Goal: Task Accomplishment & Management: Use online tool/utility

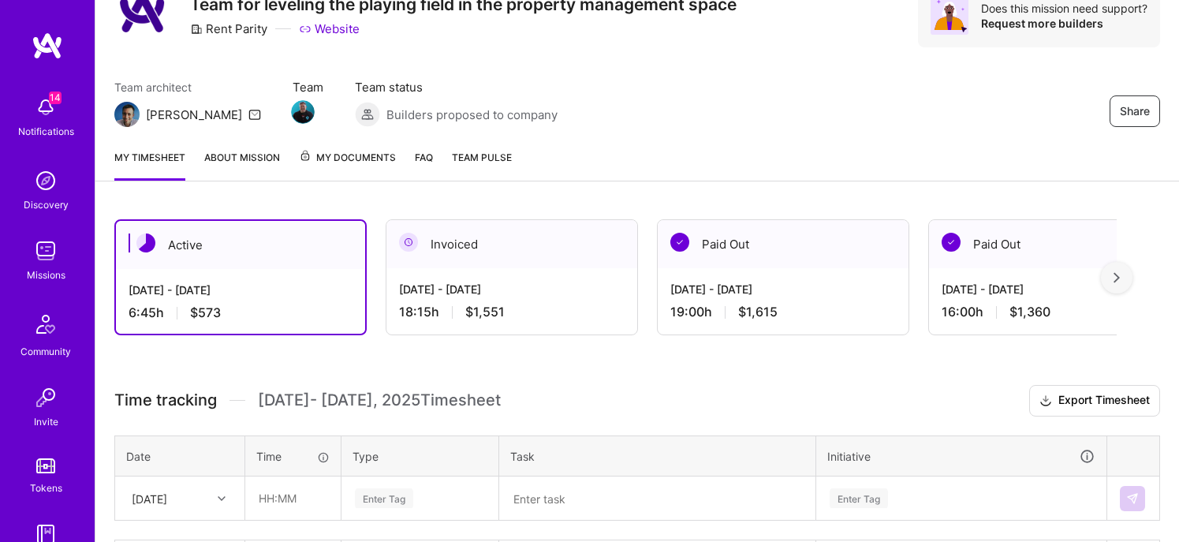
scroll to position [237, 0]
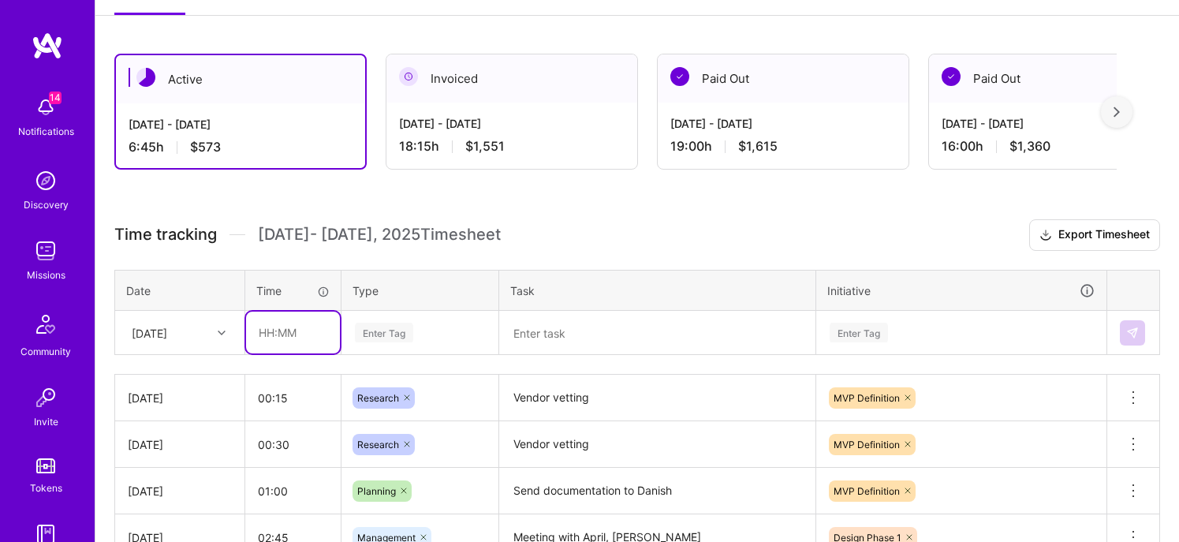
click at [289, 332] on input "text" at bounding box center [293, 332] width 94 height 42
type input "01:00"
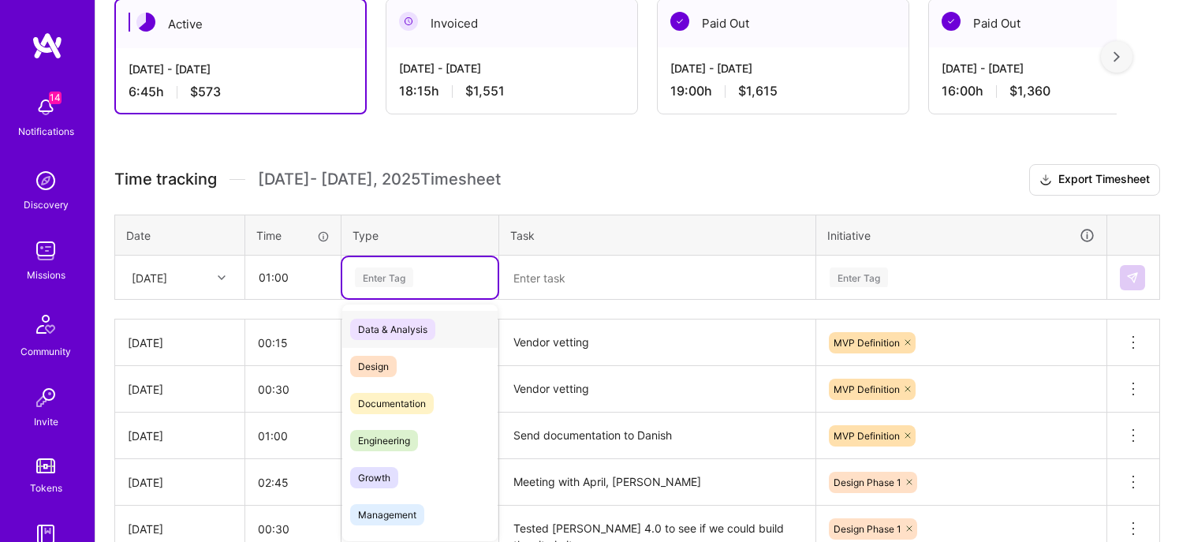
click at [425, 298] on div "option Data & Analysis focused, 0 of 2. 17 results available. Use Up and Down t…" at bounding box center [419, 277] width 155 height 41
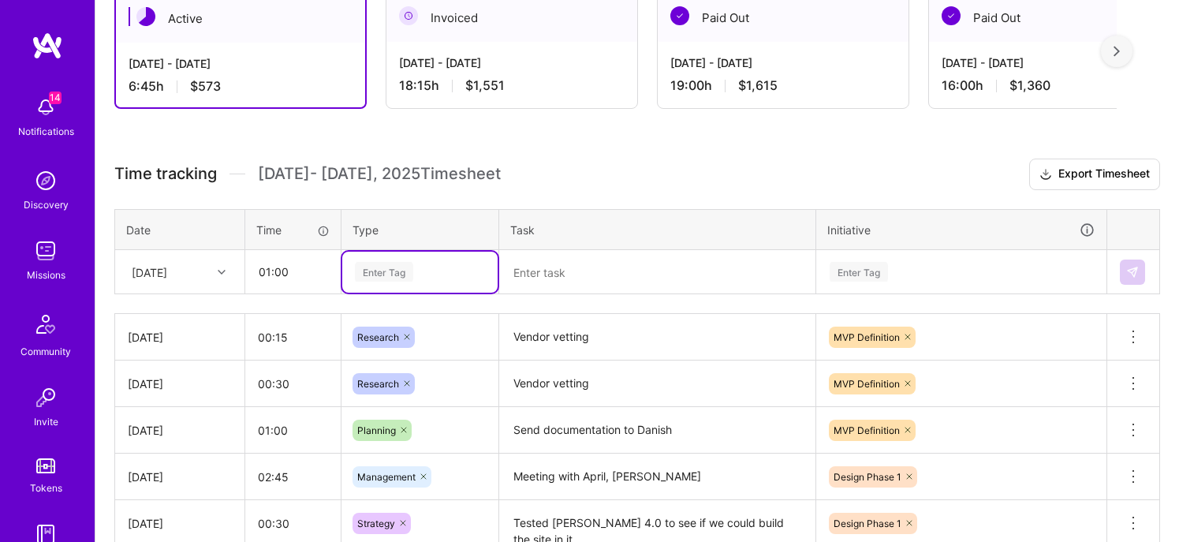
click at [429, 267] on div "Enter Tag" at bounding box center [419, 272] width 133 height 20
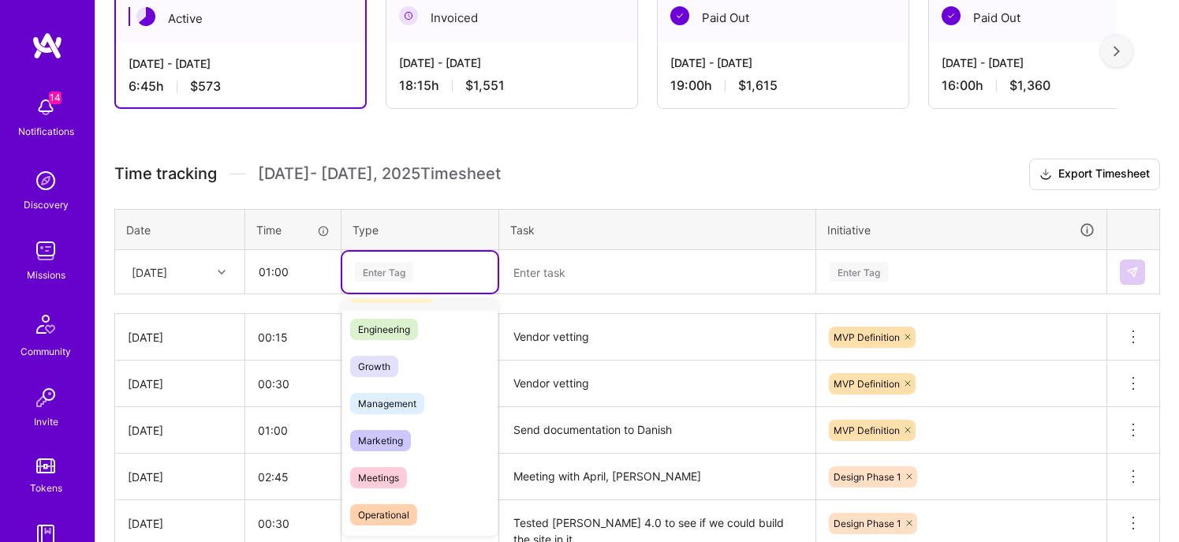
scroll to position [237, 0]
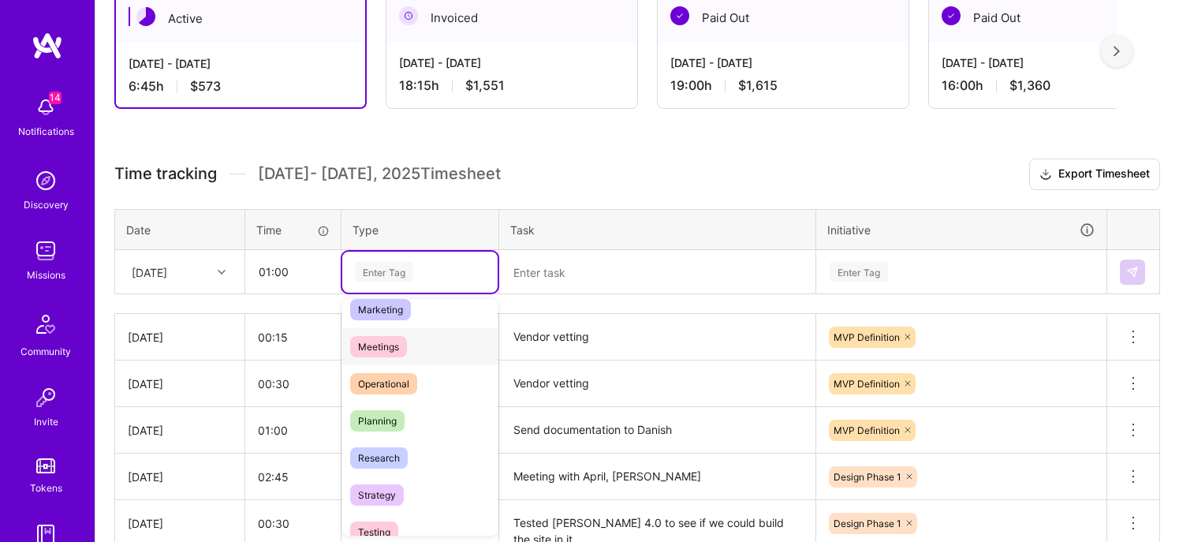
click at [393, 342] on span "Meetings" at bounding box center [378, 346] width 57 height 21
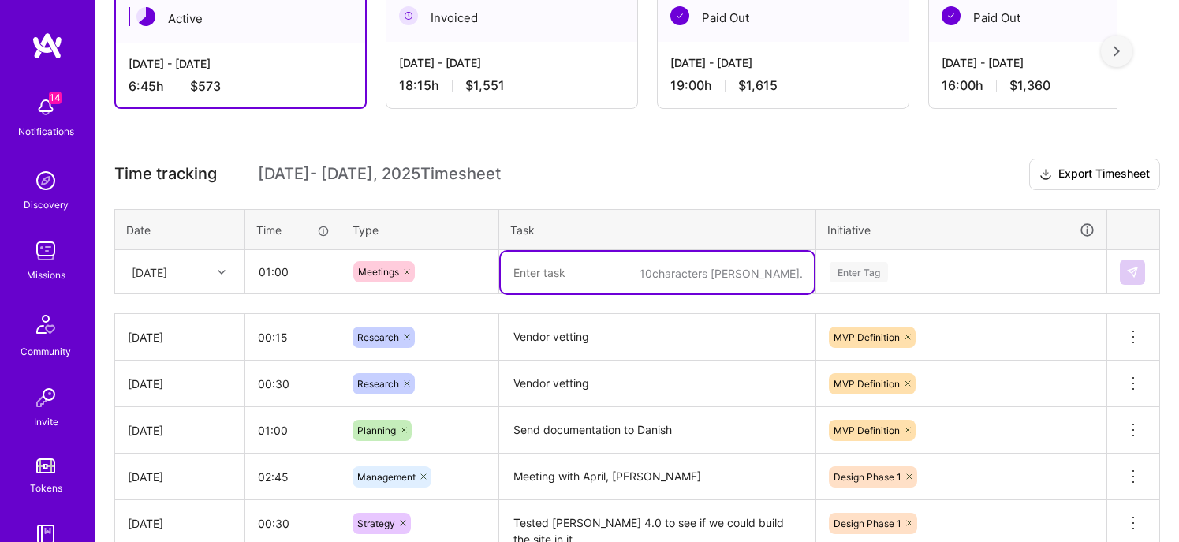
click at [654, 278] on textarea at bounding box center [657, 273] width 313 height 42
type textarea "Design meeting with all"
click at [917, 265] on div "Enter Tag" at bounding box center [961, 272] width 267 height 20
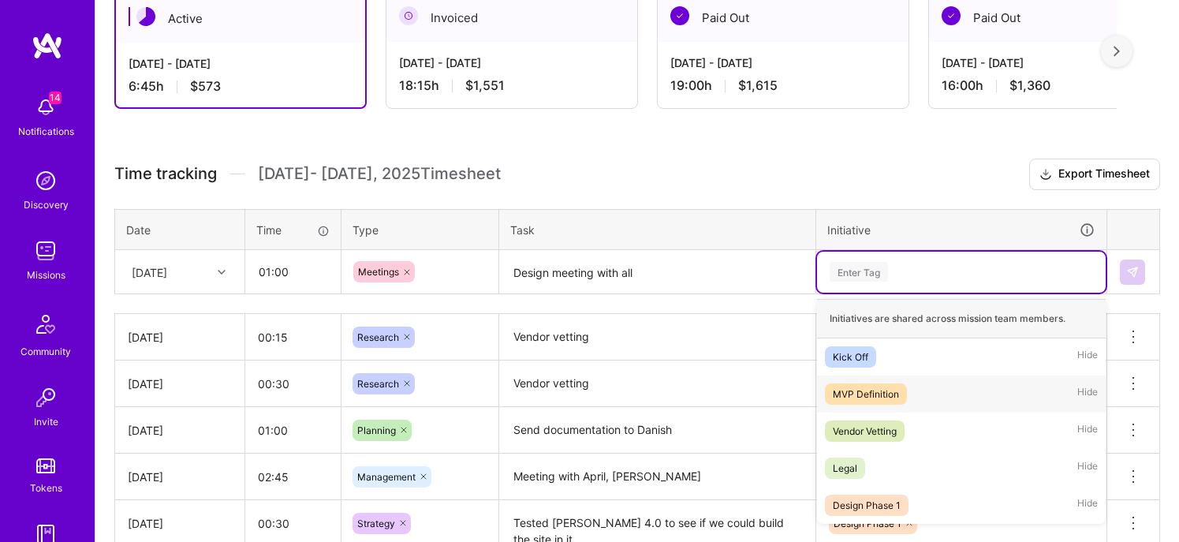
click at [878, 397] on div "MVP Definition" at bounding box center [866, 394] width 66 height 17
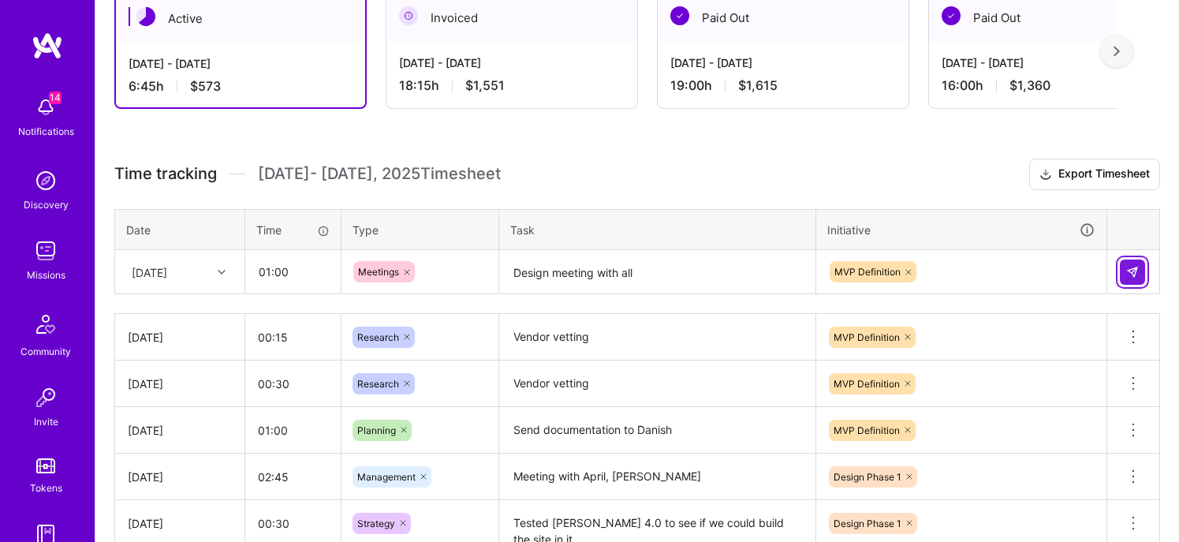
click at [1139, 274] on button at bounding box center [1132, 271] width 25 height 25
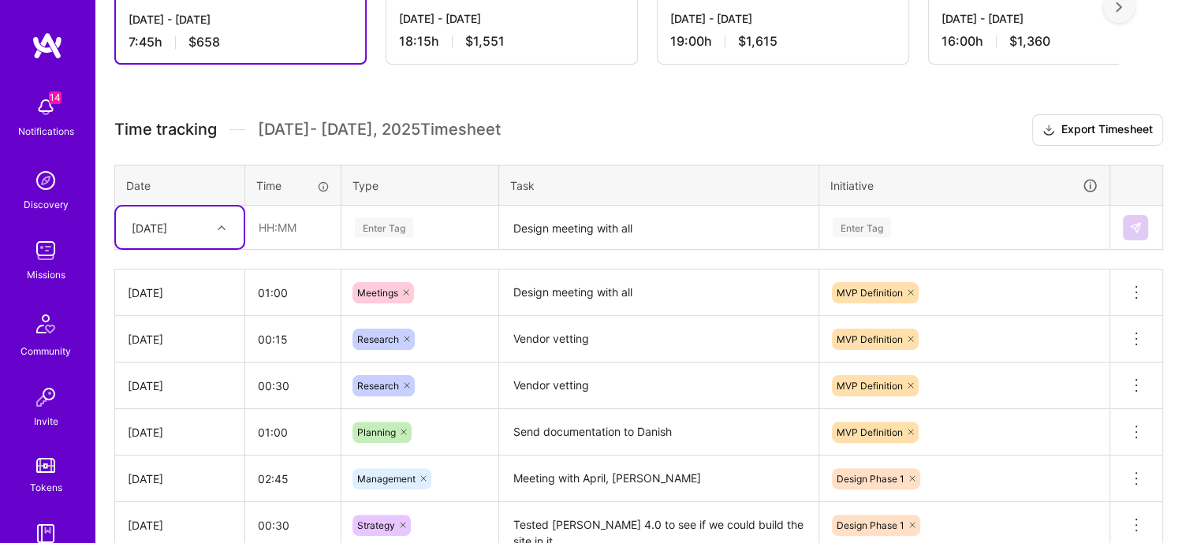
scroll to position [376, 0]
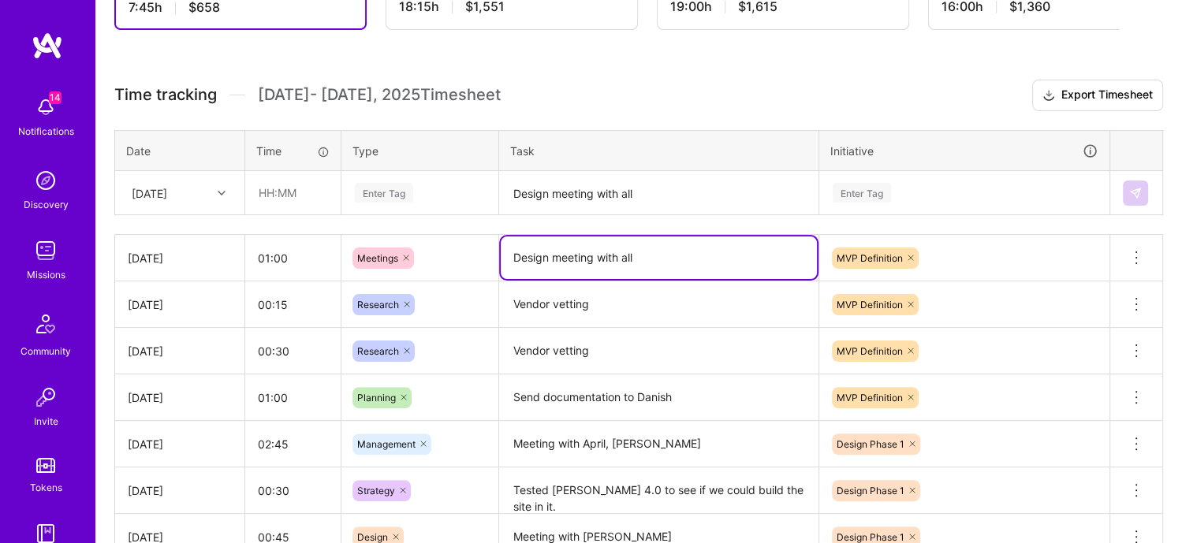
click at [684, 269] on textarea "Design meeting with all" at bounding box center [659, 258] width 316 height 43
type textarea "Design meeting with al and [PERSON_NAME]"
click at [684, 188] on textarea "Design meeting with all" at bounding box center [659, 194] width 316 height 42
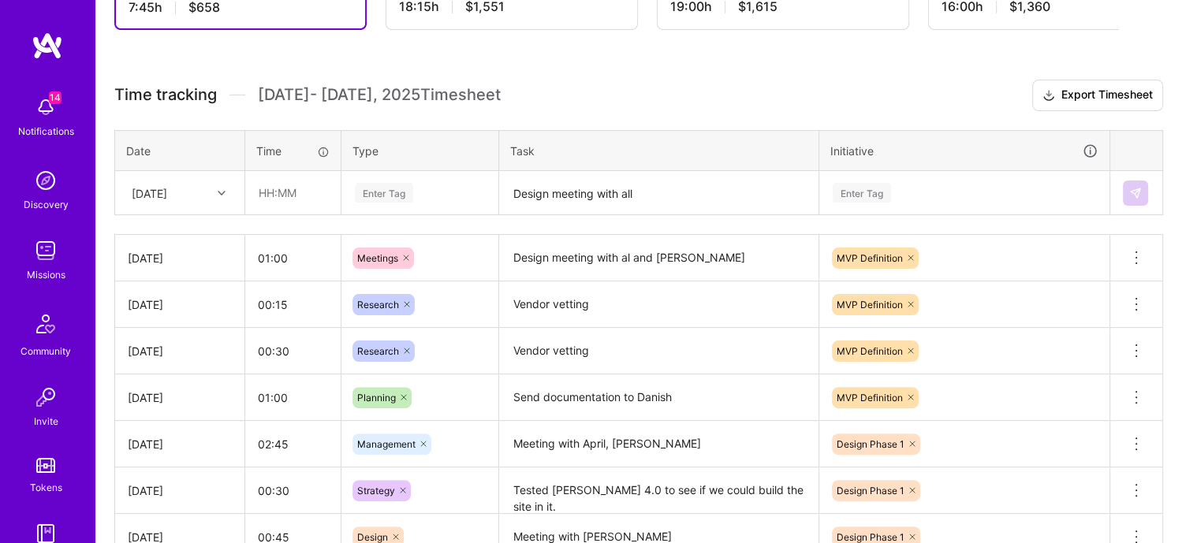
click at [696, 65] on div "Active [DATE] - [DATE] 7:45 h $658 Invoiced [DATE] - [DATE] 18:15 h $1,551 Paid…" at bounding box center [638, 311] width 1087 height 832
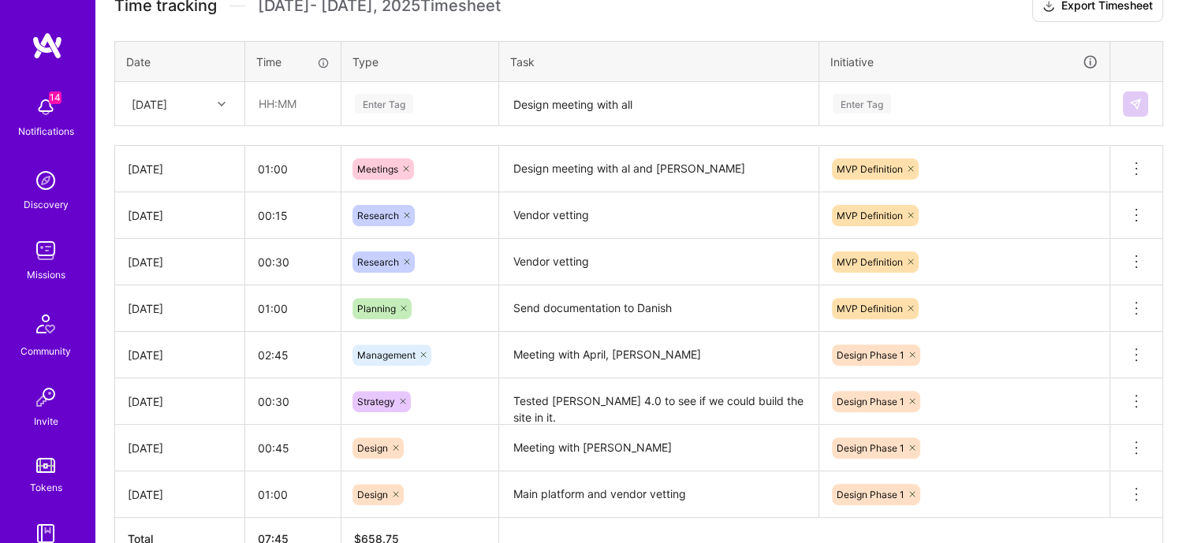
scroll to position [320, 0]
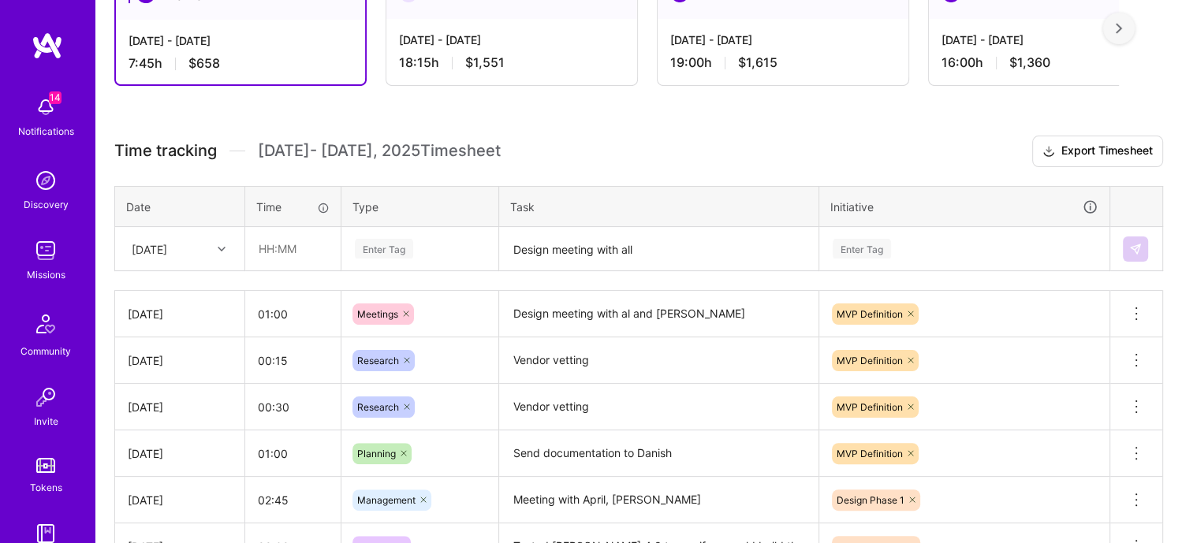
drag, startPoint x: 601, startPoint y: 241, endPoint x: 266, endPoint y: 252, distance: 335.3
click at [535, 100] on div "Active [DATE] - [DATE] 7:45 h $658 Invoiced [DATE] - [DATE] 18:15 h $1,551 Paid…" at bounding box center [638, 367] width 1087 height 832
drag, startPoint x: 913, startPoint y: 218, endPoint x: 866, endPoint y: 233, distance: 49.6
click at [903, 228] on table "Date Time Type Task Initiative [DATE] Enter Tag Design meeting with all Enter T…" at bounding box center [638, 229] width 1049 height 86
